Goal: Task Accomplishment & Management: Manage account settings

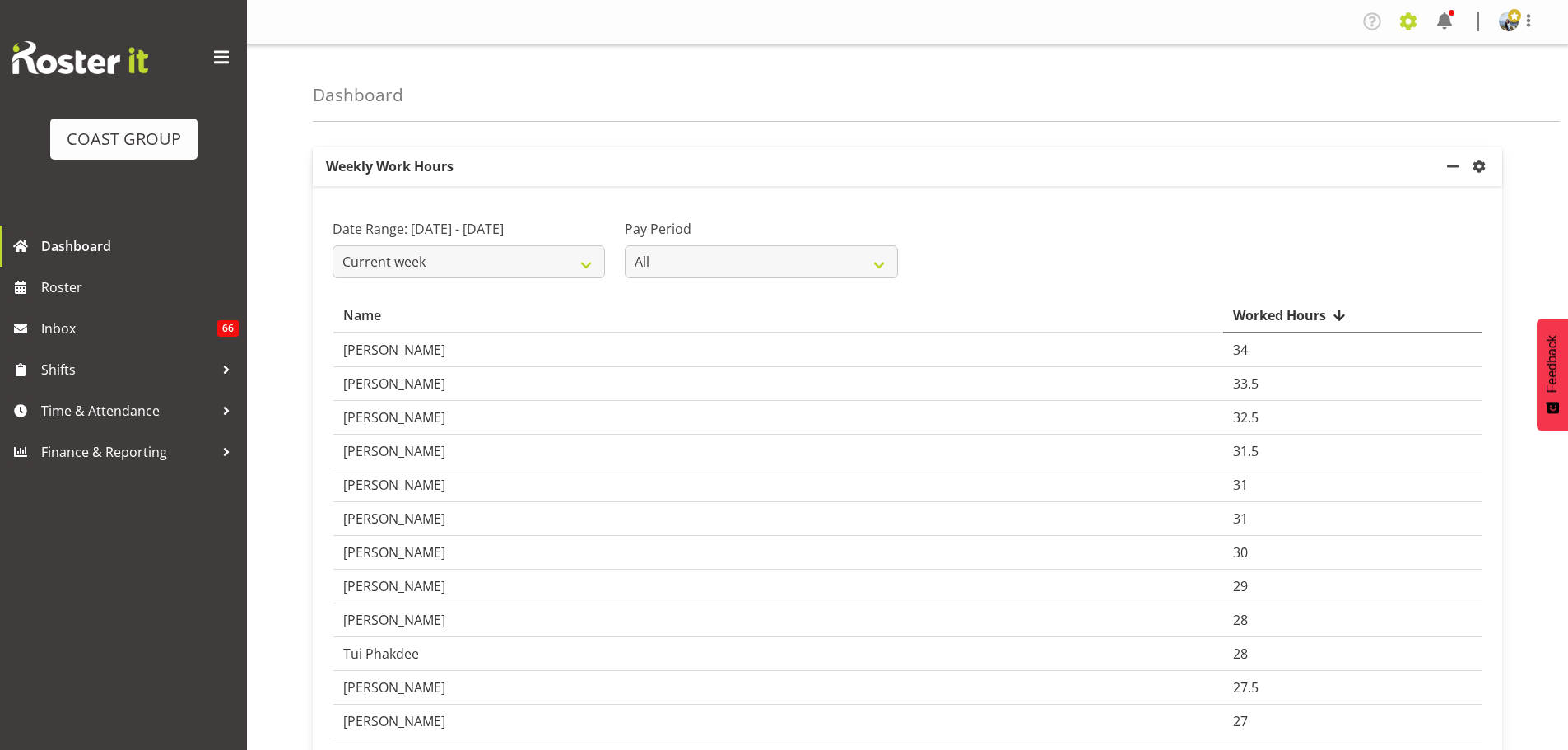
click at [1404, 21] on span at bounding box center [1408, 20] width 26 height 26
click at [1299, 118] on link "Employees" at bounding box center [1342, 119] width 158 height 30
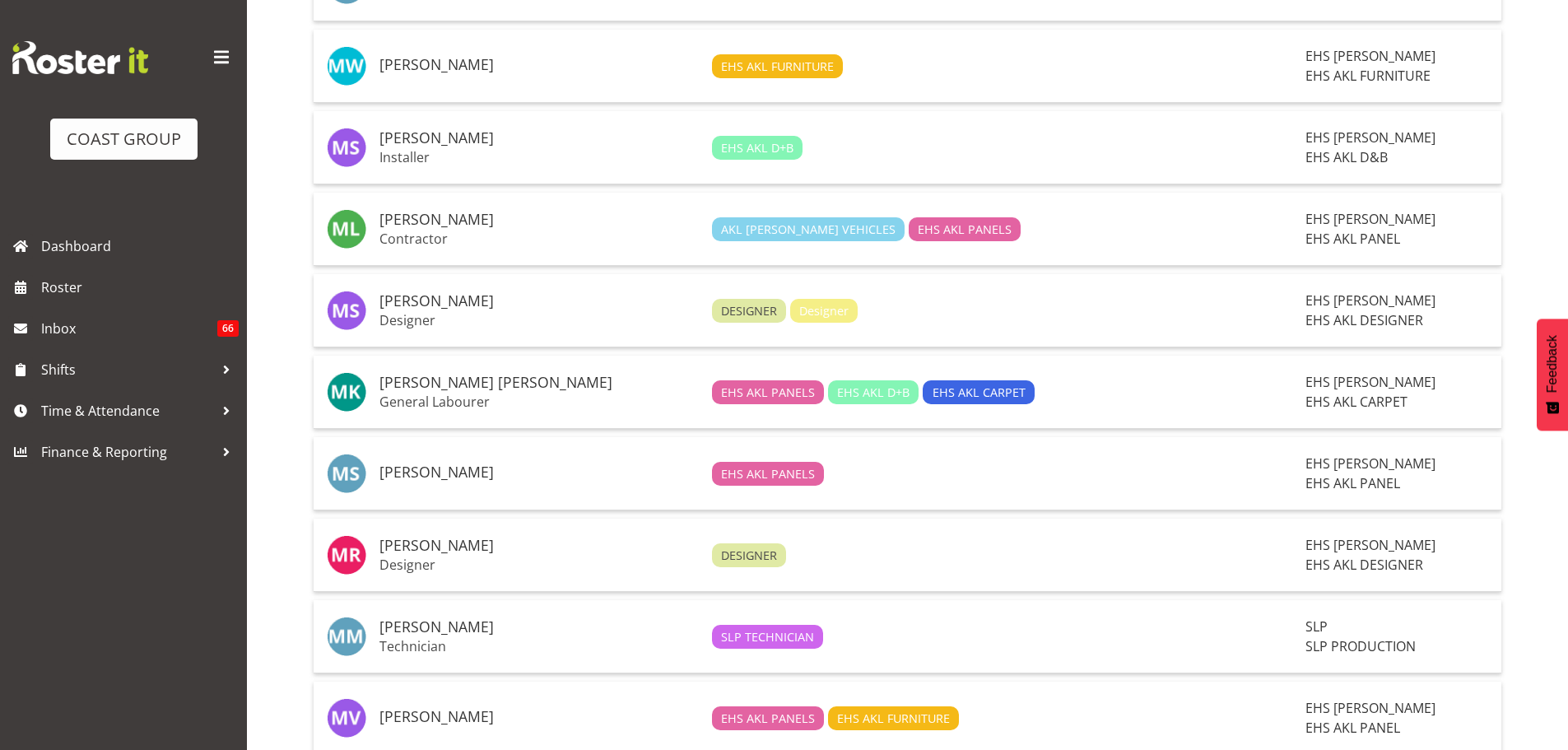
scroll to position [3630, 0]
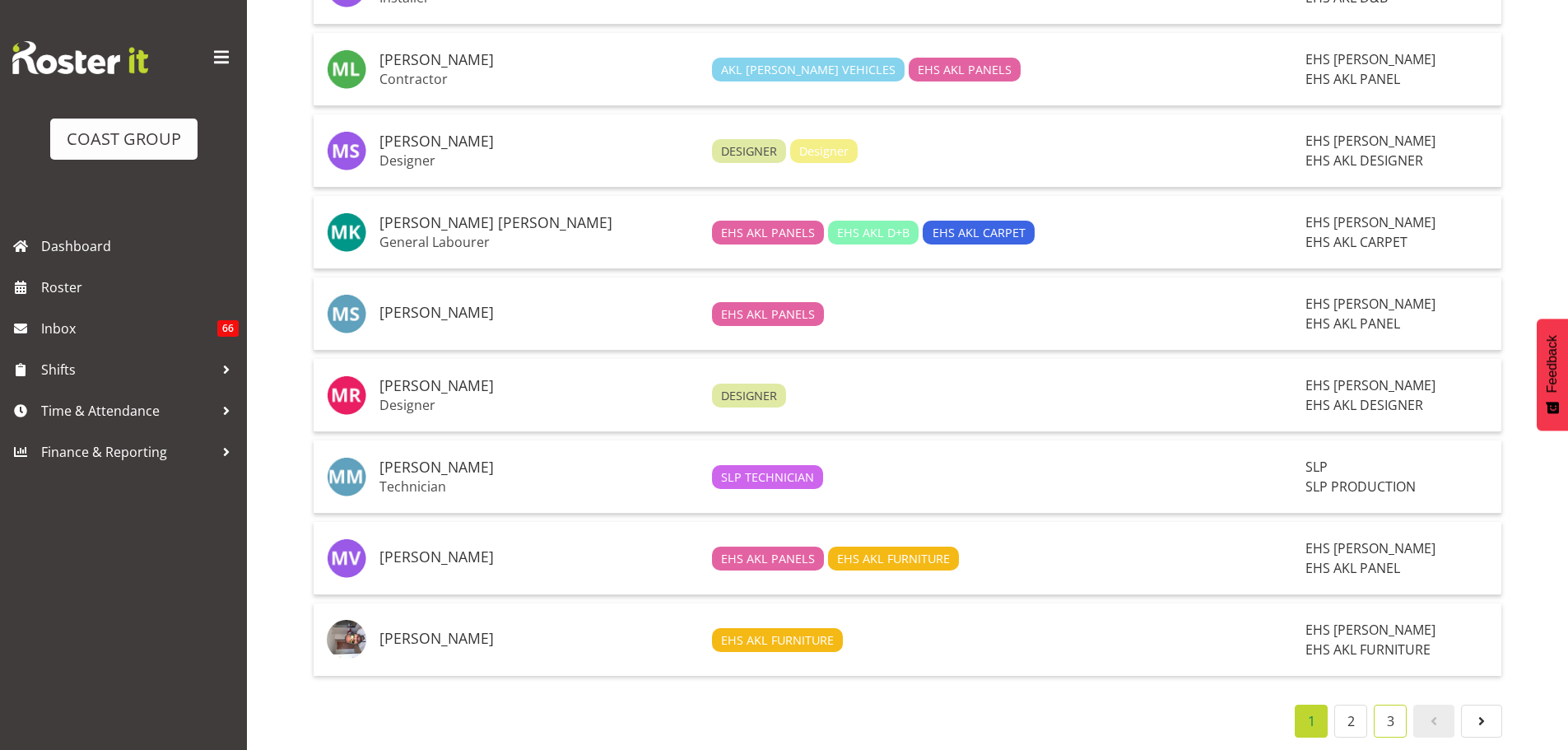
click at [1377, 709] on link "3" at bounding box center [1390, 721] width 33 height 33
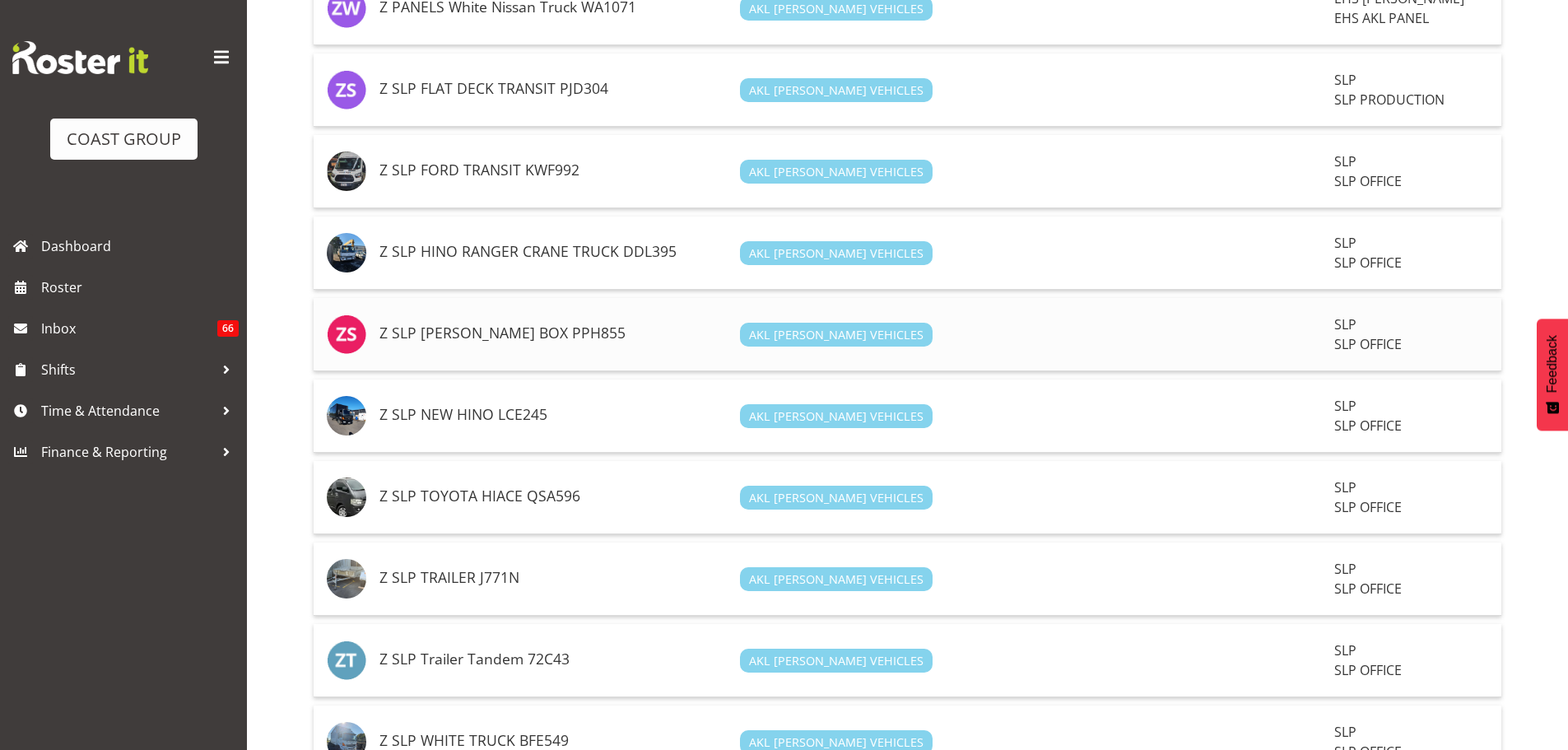
scroll to position [696, 0]
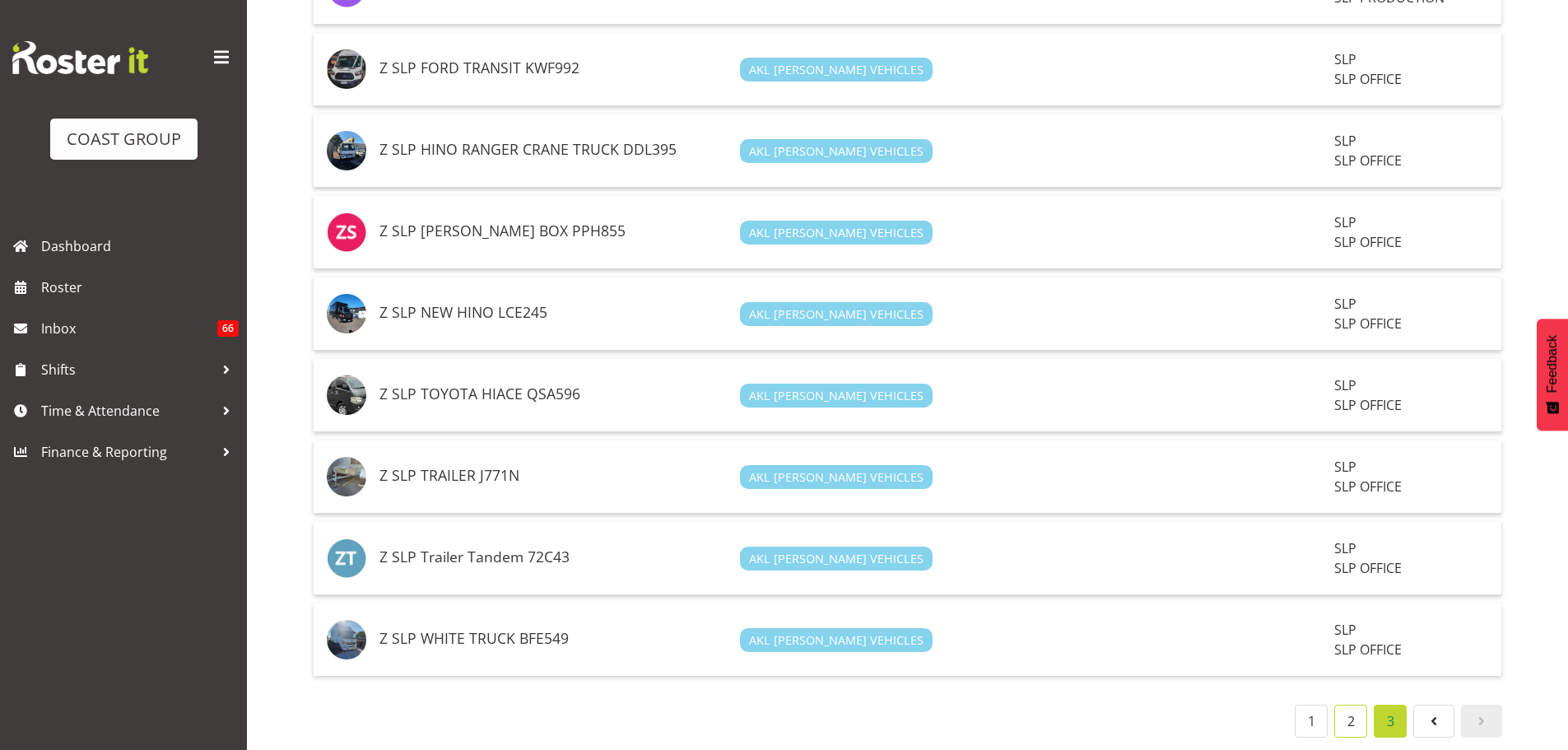
click at [1347, 715] on link "2" at bounding box center [1351, 721] width 33 height 33
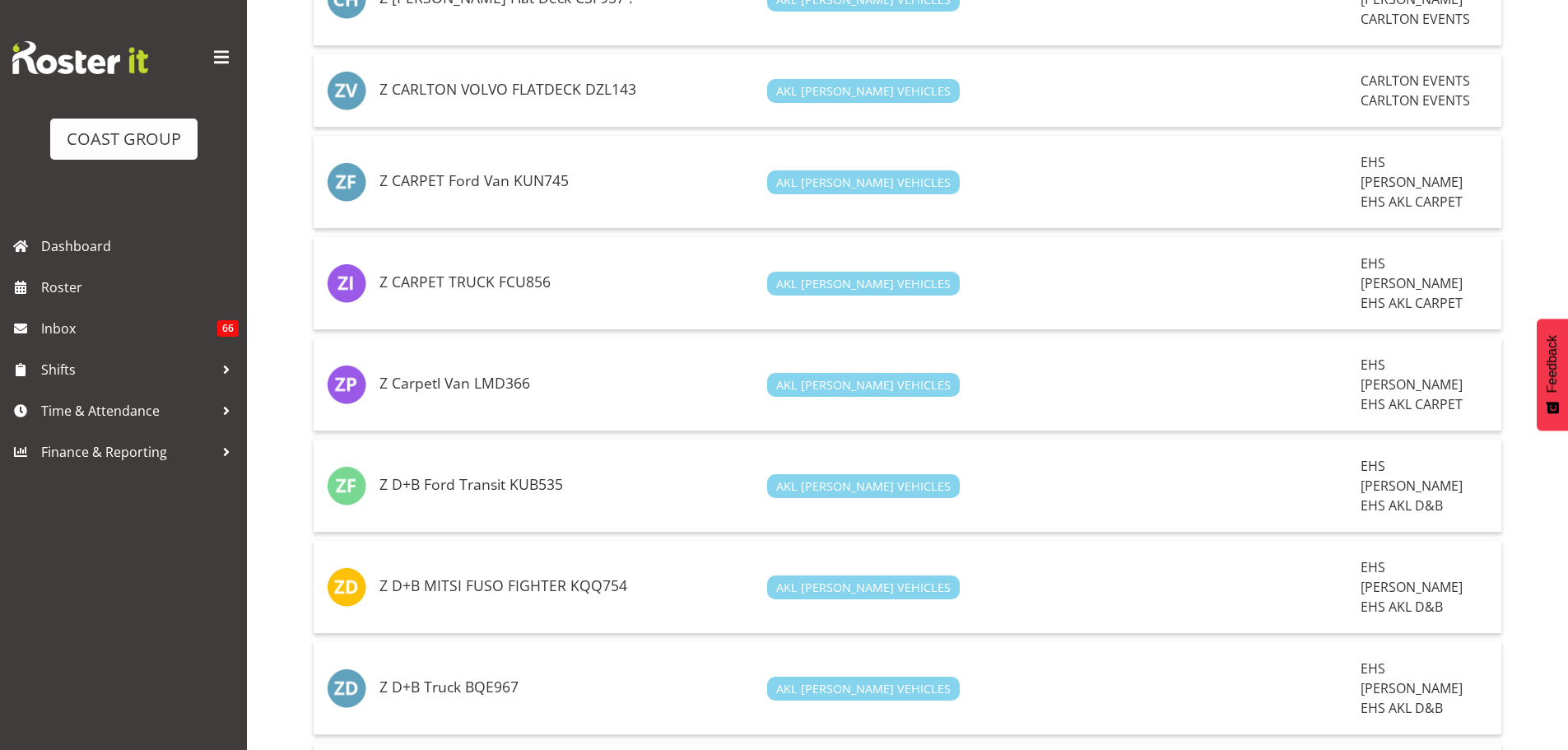
scroll to position [3020, 0]
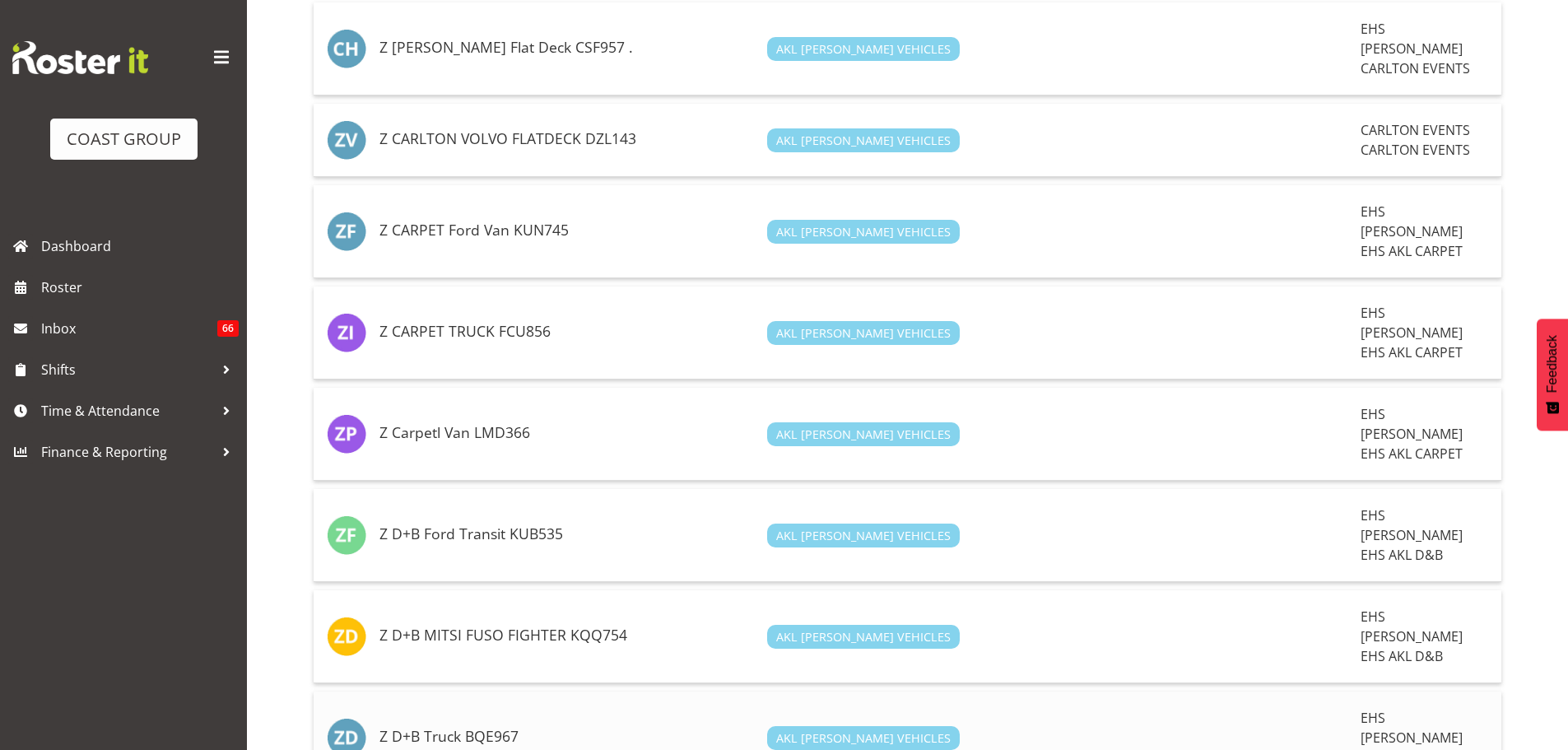
click at [549, 729] on h5 "Z D+B Truck BQE967" at bounding box center [567, 736] width 375 height 16
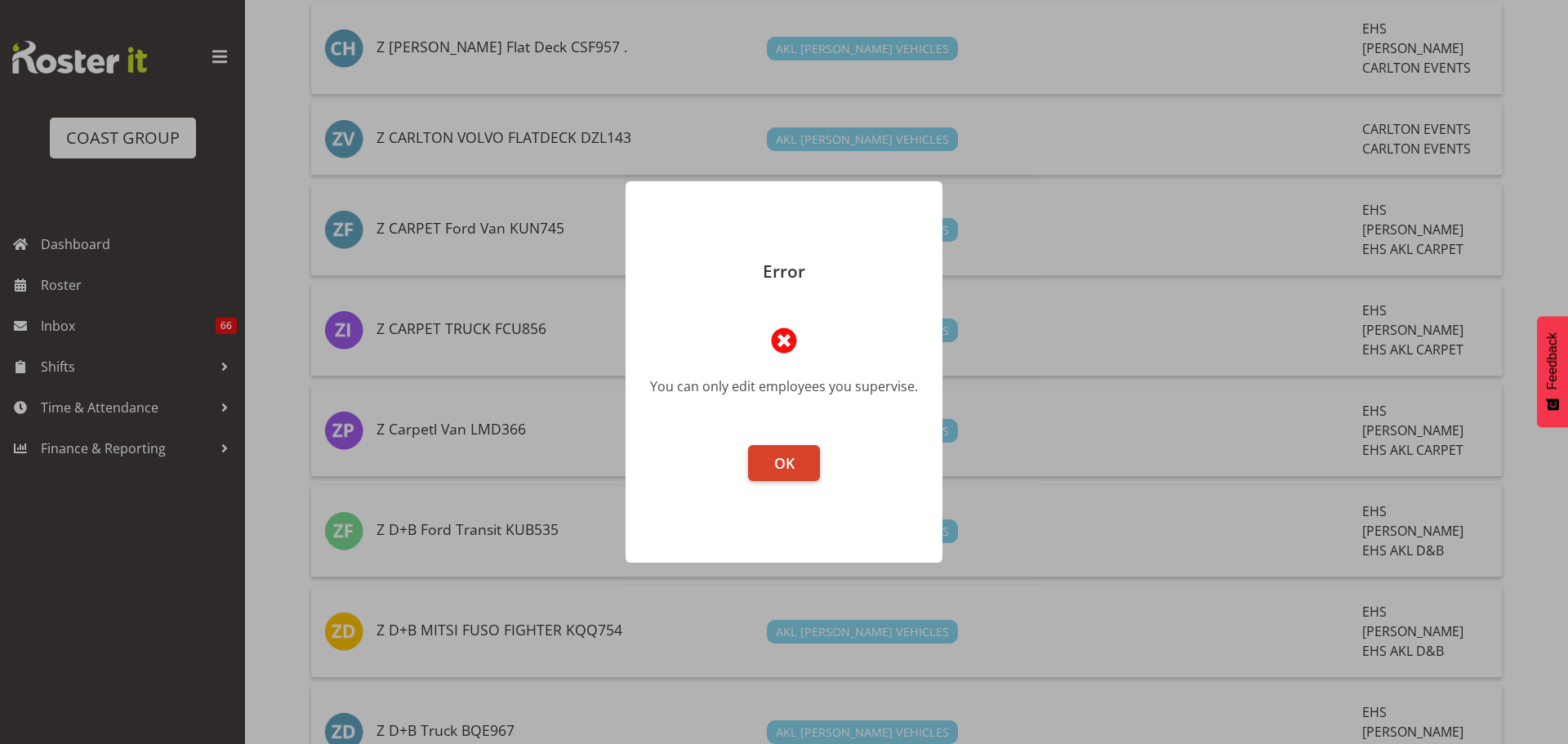
click at [778, 454] on span "OK" at bounding box center [784, 463] width 20 height 19
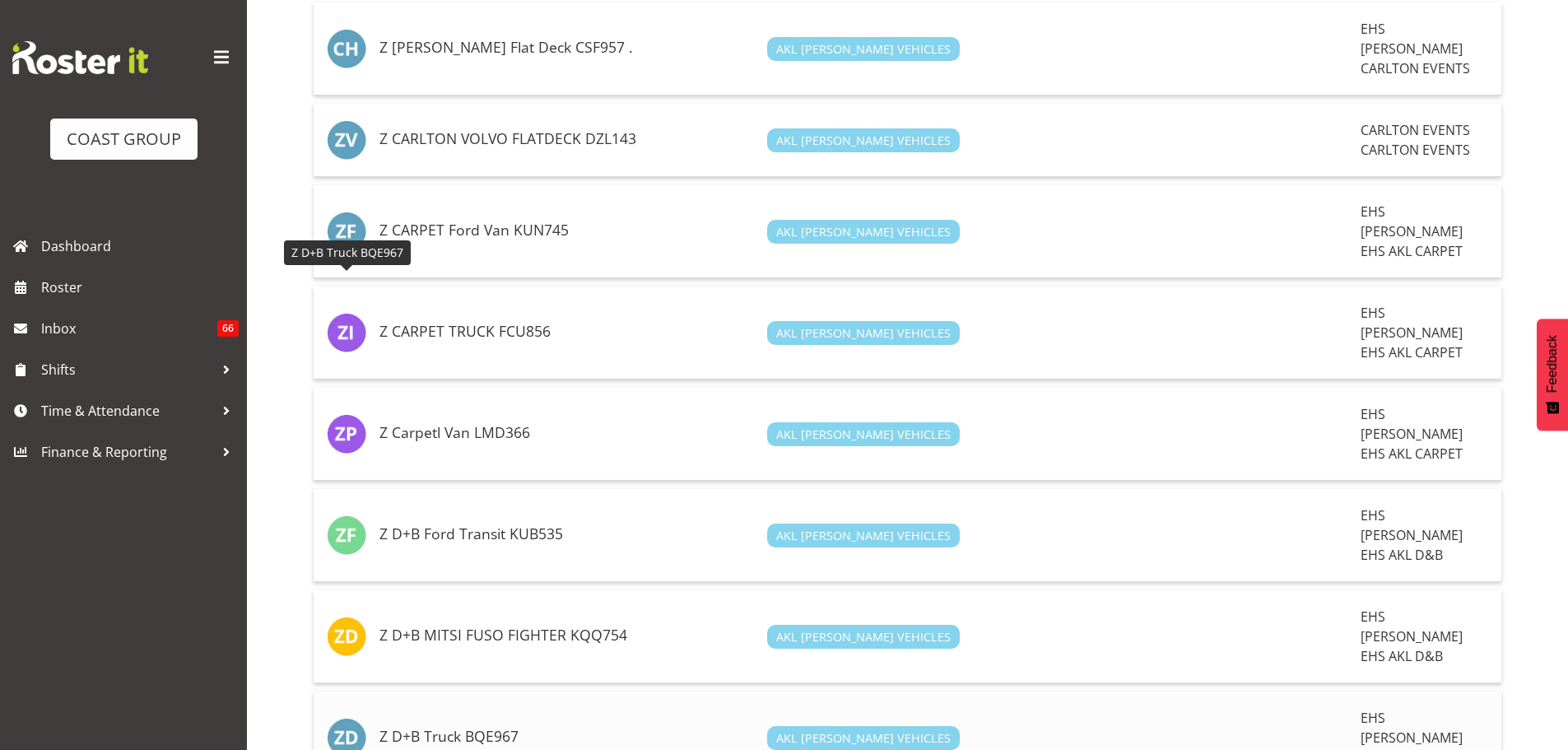
click at [343, 718] on img at bounding box center [346, 737] width 40 height 40
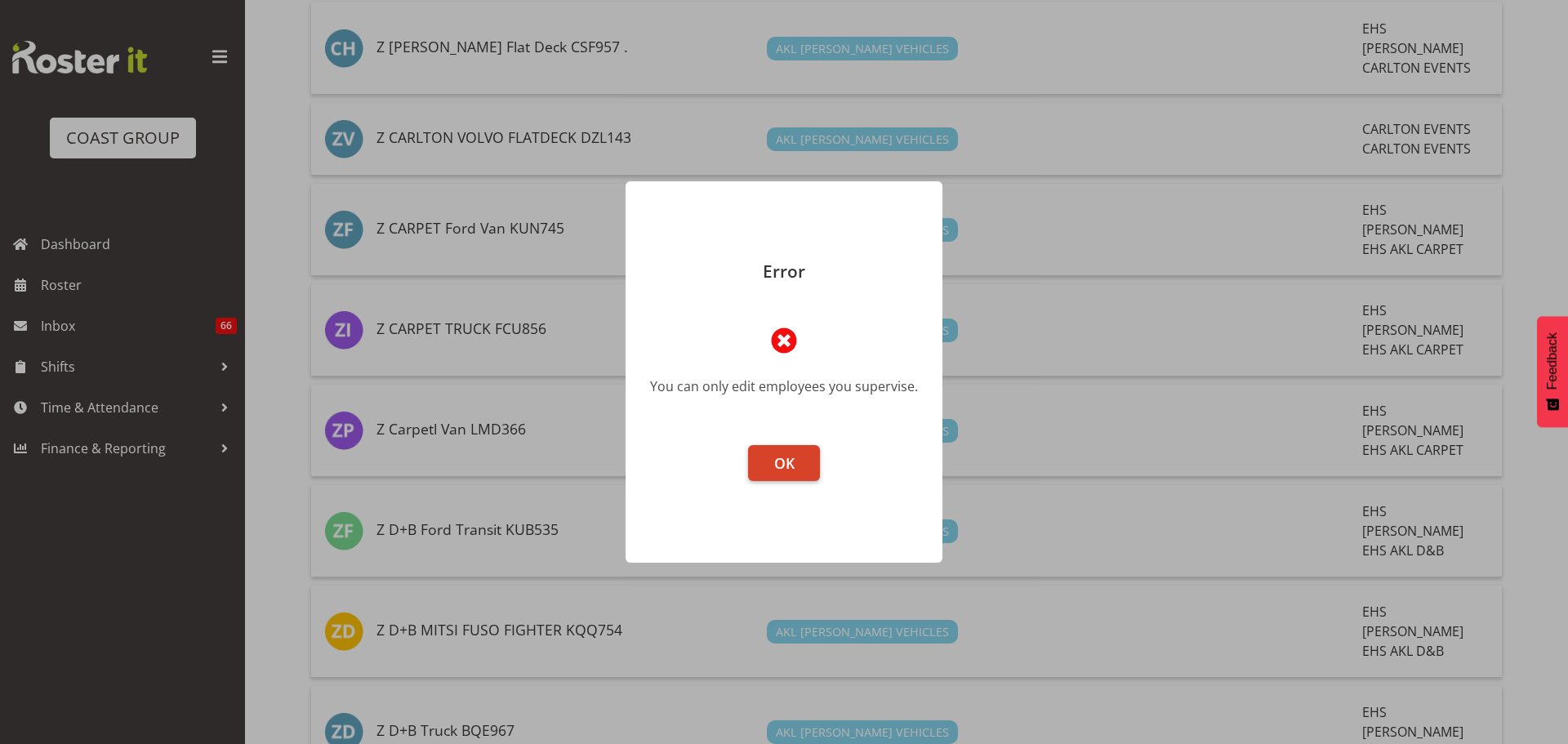
click at [758, 458] on button "OK" at bounding box center [784, 462] width 72 height 36
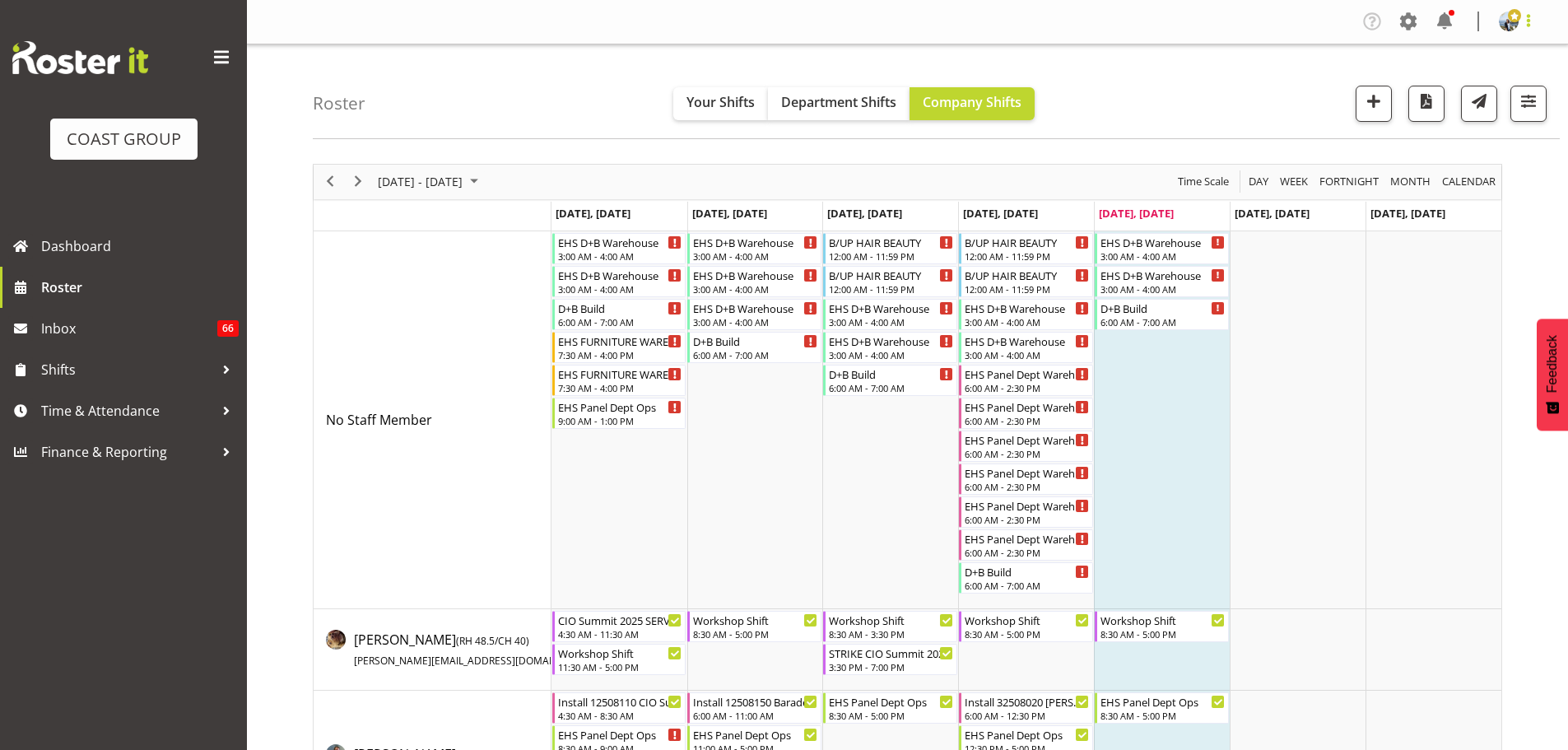
click at [1535, 12] on span at bounding box center [1528, 20] width 19 height 19
click at [1473, 83] on link "Log Out" at bounding box center [1459, 86] width 158 height 30
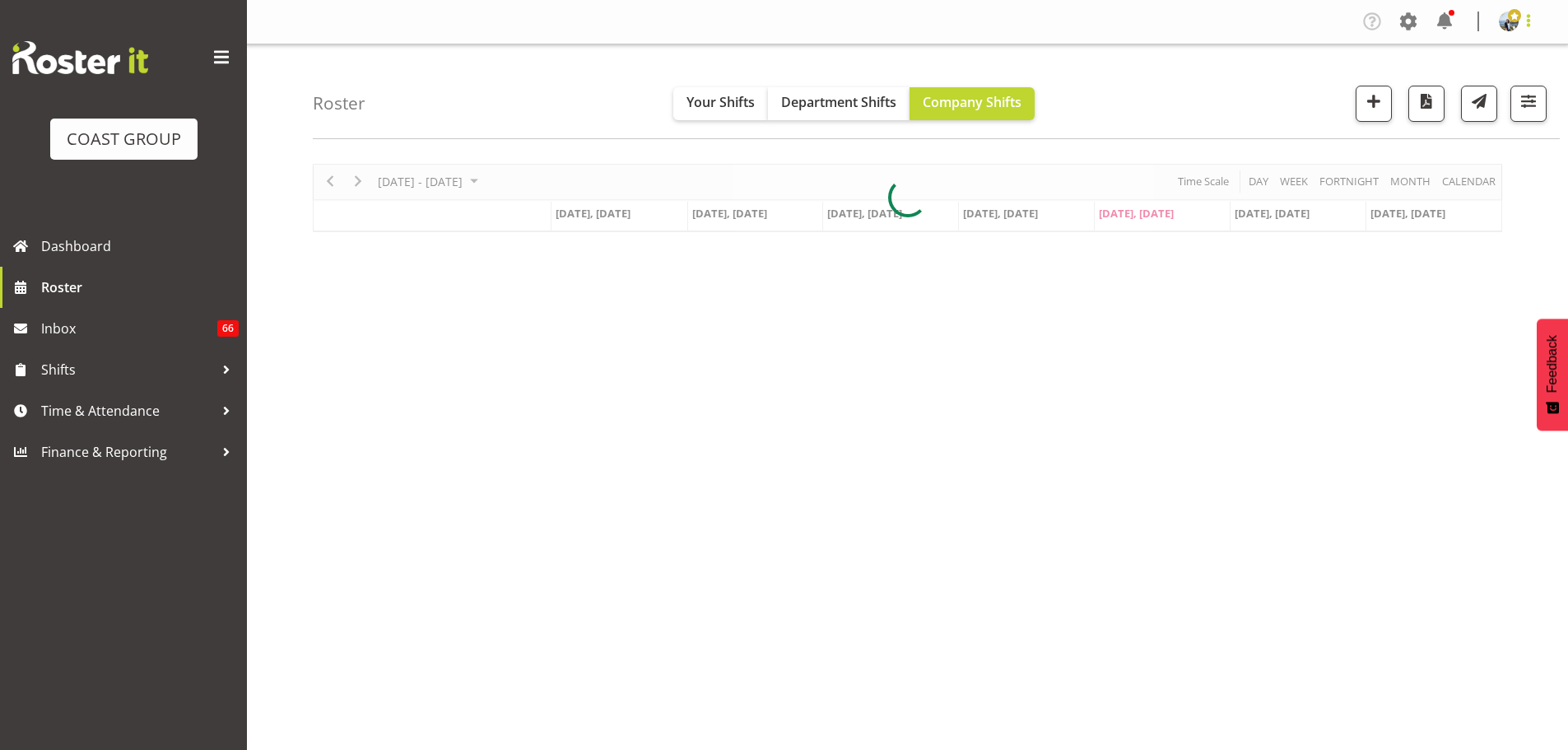
click at [1528, 26] on span at bounding box center [1528, 20] width 19 height 19
click at [1441, 81] on link "Log Out" at bounding box center [1459, 86] width 158 height 30
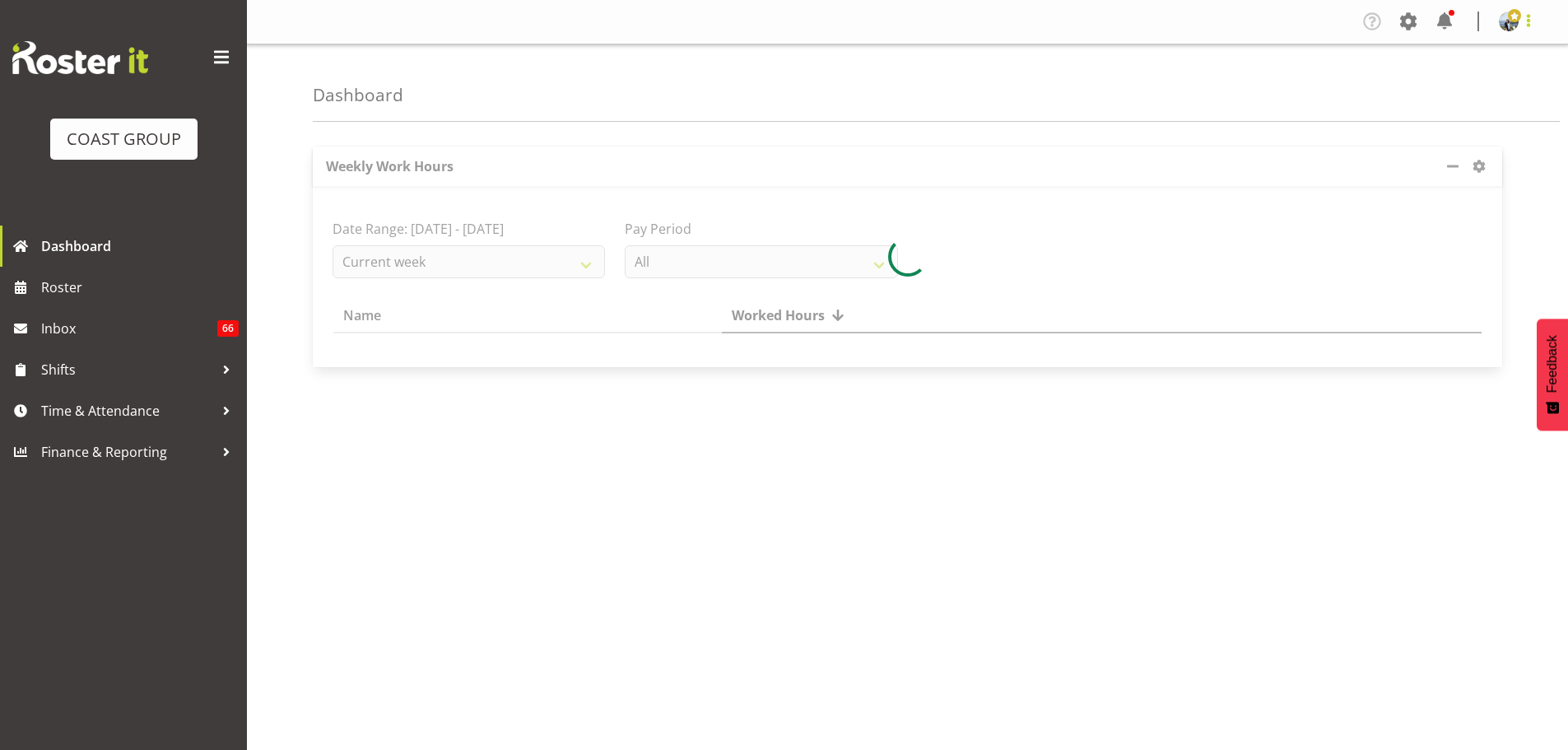
click at [1534, 20] on span at bounding box center [1528, 20] width 19 height 19
click at [1491, 78] on link "Log Out" at bounding box center [1459, 86] width 158 height 30
